Goal: Task Accomplishment & Management: Use online tool/utility

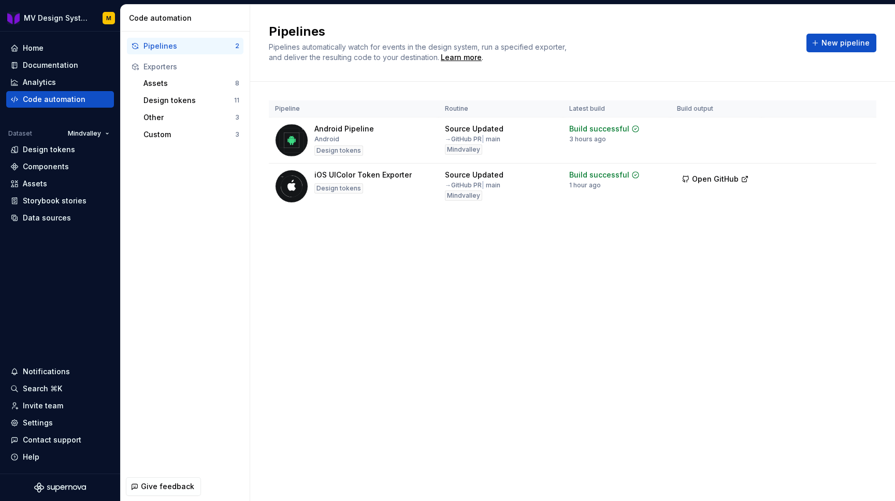
click at [160, 128] on div "Custom 3" at bounding box center [191, 134] width 104 height 17
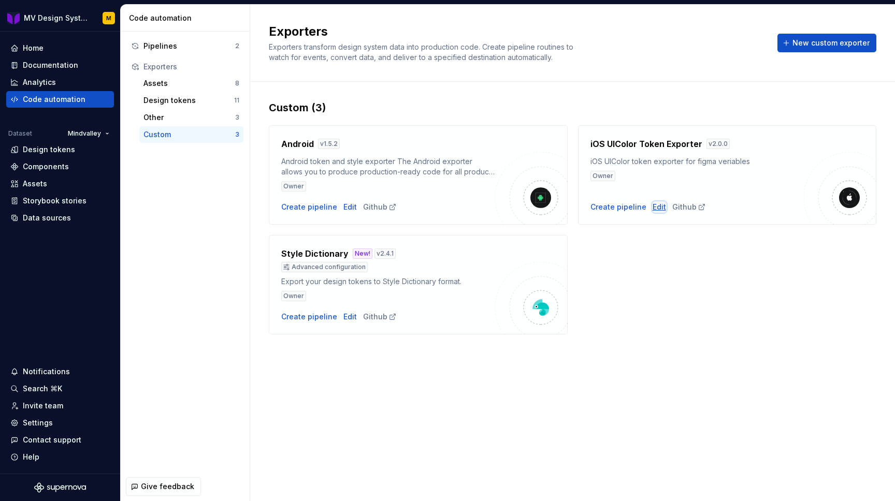
click at [652, 210] on div "Edit" at bounding box center [658, 207] width 13 height 10
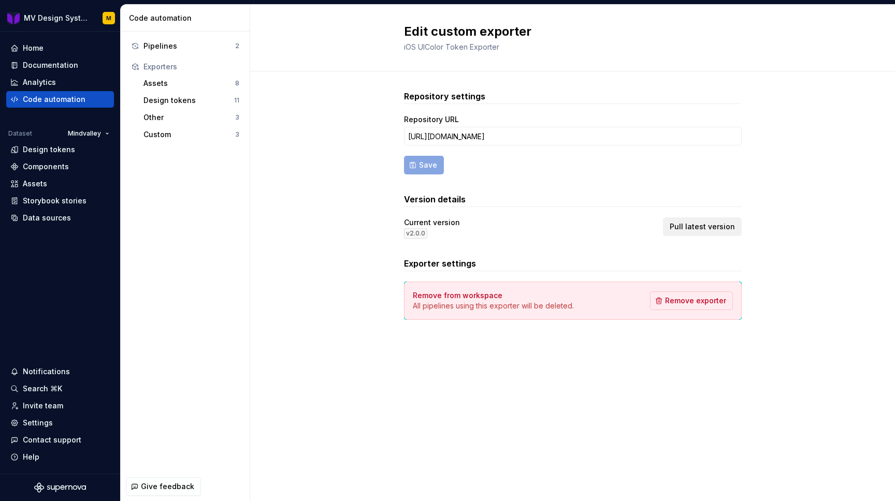
click at [697, 229] on span "Pull latest version" at bounding box center [702, 227] width 65 height 10
click at [167, 50] on div "Pipelines" at bounding box center [189, 46] width 92 height 10
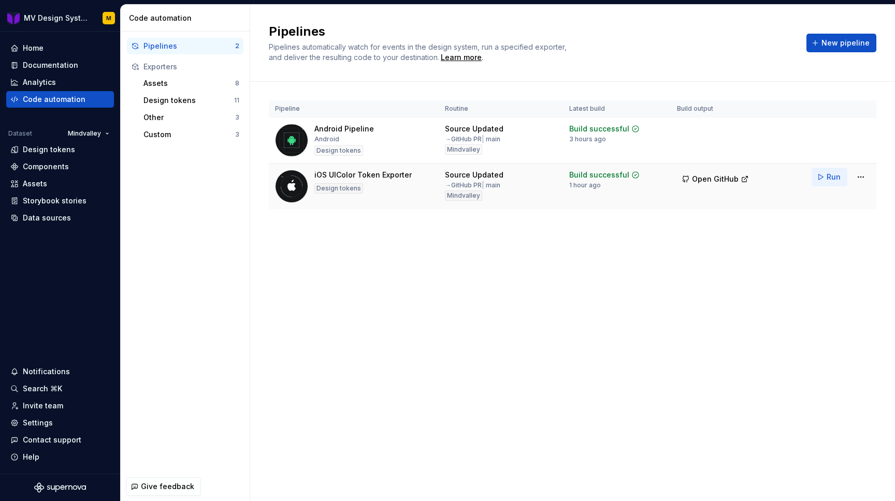
click at [829, 174] on span "Run" at bounding box center [833, 177] width 14 height 10
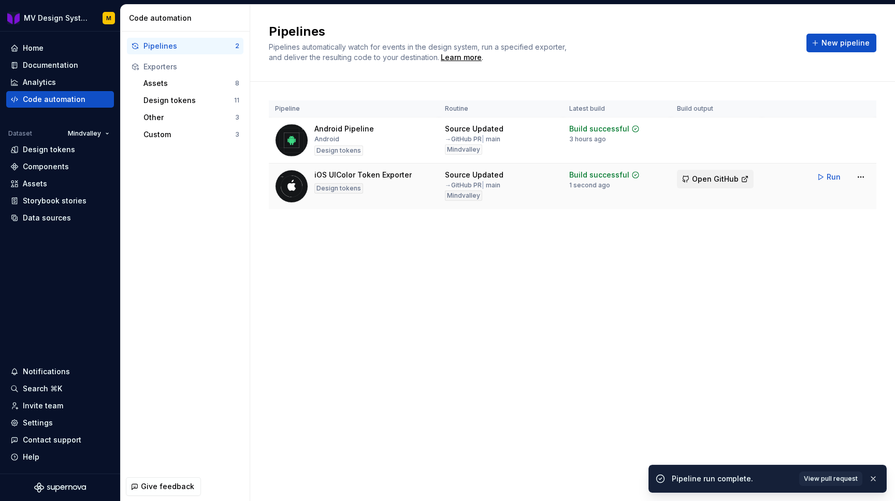
click at [720, 179] on span "Open GitHub" at bounding box center [715, 179] width 47 height 10
